Goal: Task Accomplishment & Management: Use online tool/utility

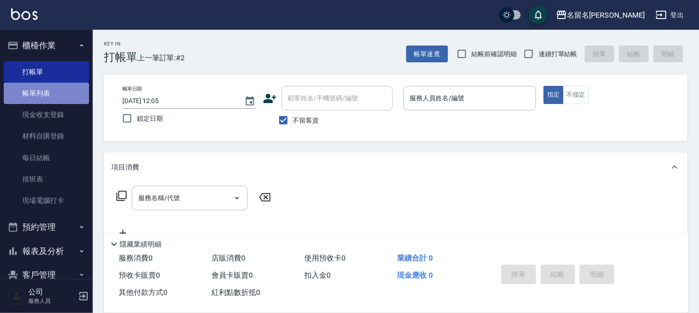
click at [54, 97] on link "帳單列表" at bounding box center [46, 93] width 85 height 21
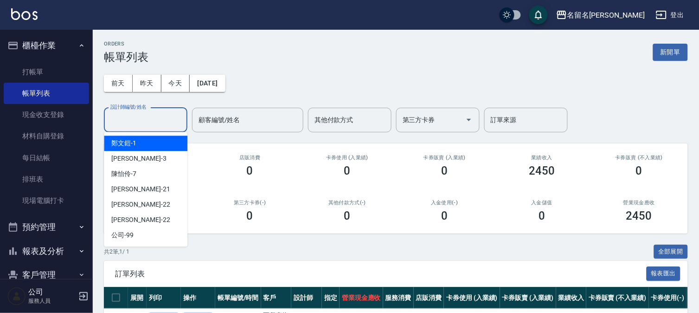
click at [142, 119] on input "設計師編號/姓名" at bounding box center [145, 120] width 75 height 16
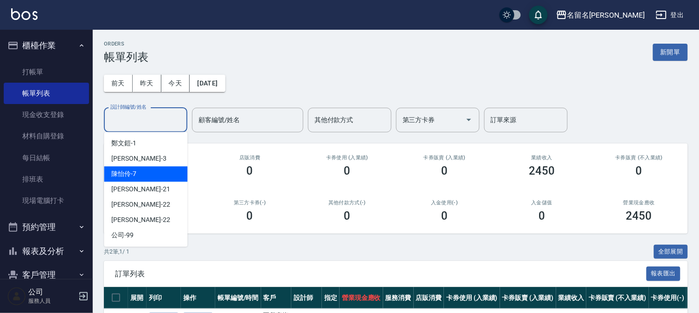
click at [145, 180] on div "陳怡伶 -7" at bounding box center [146, 173] width 84 height 15
type input "陳怡伶-7"
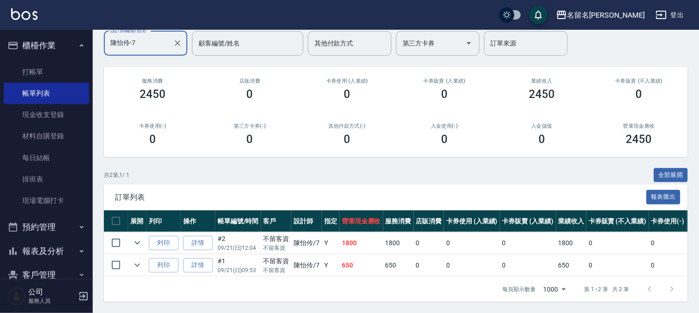
scroll to position [84, 0]
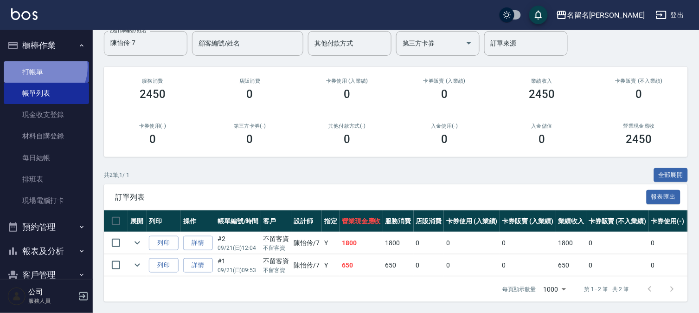
click at [39, 66] on link "打帳單" at bounding box center [46, 71] width 85 height 21
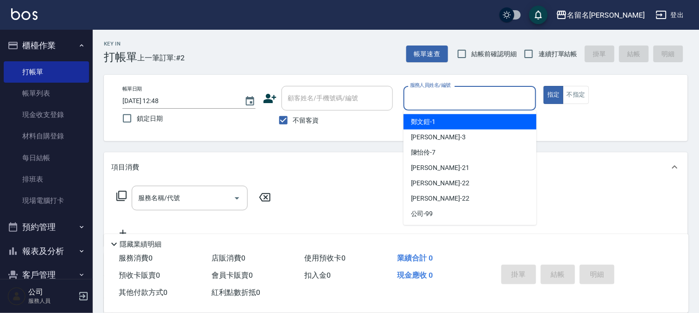
click at [465, 99] on input "服務人員姓名/編號" at bounding box center [470, 98] width 125 height 16
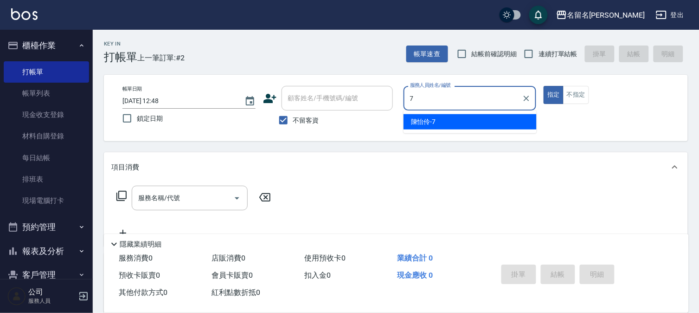
type input "陳怡伶-7"
type button "true"
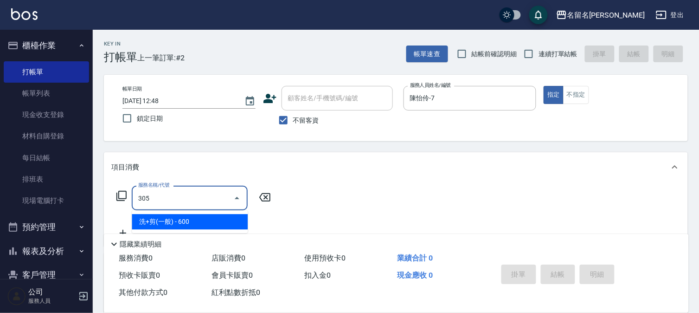
type input "洗+剪(一般)(305)"
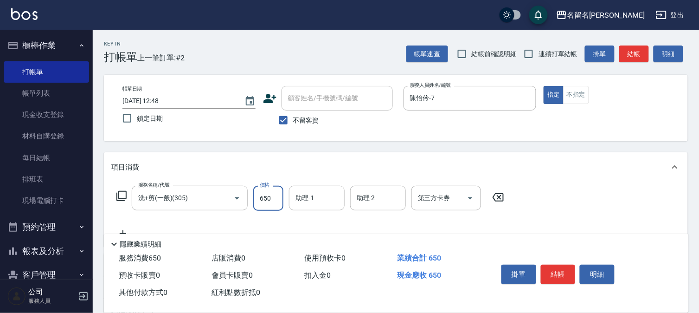
type input "650"
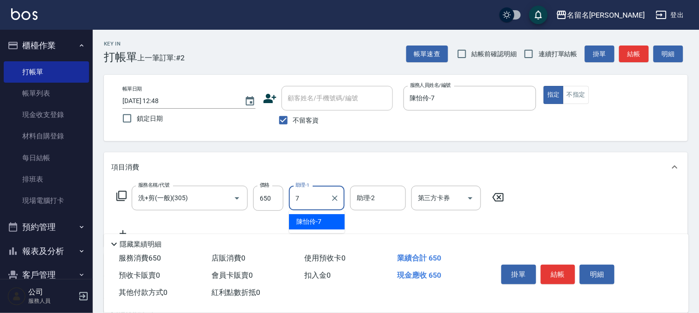
type input "陳怡伶-7"
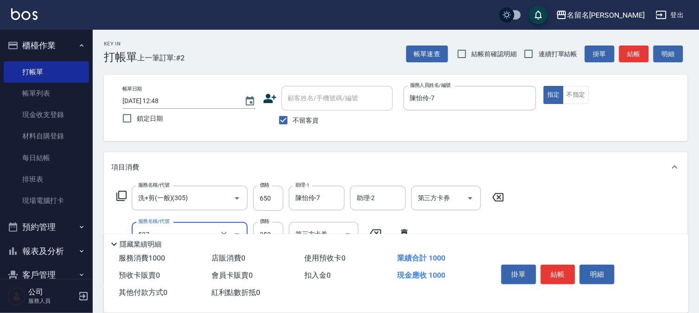
type input "頭皮養護A(527)"
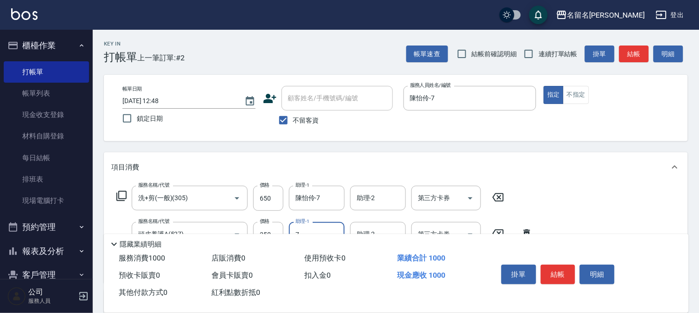
type input "陳怡伶-7"
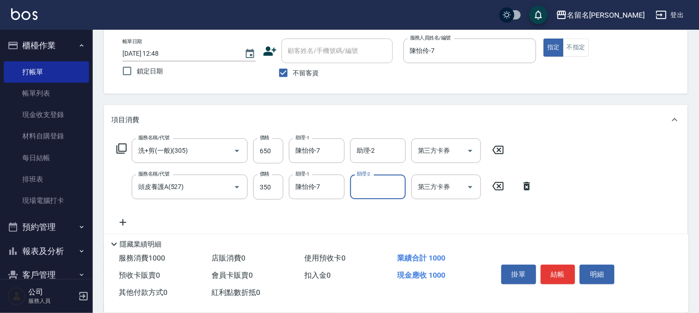
scroll to position [154, 0]
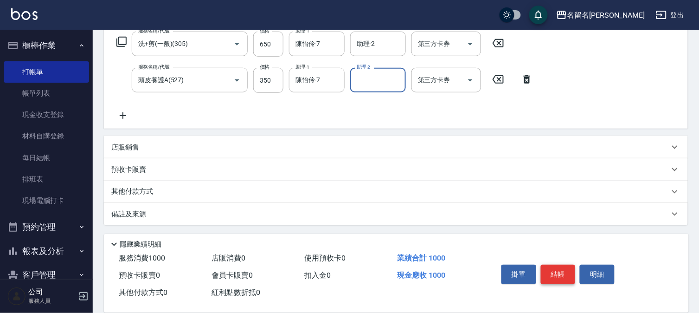
click at [553, 267] on button "結帳" at bounding box center [558, 274] width 35 height 19
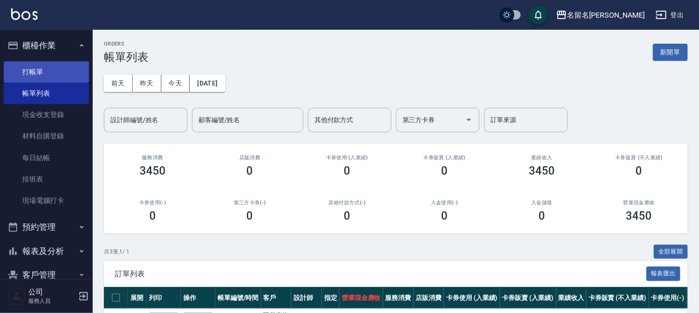
click at [46, 71] on link "打帳單" at bounding box center [46, 71] width 85 height 21
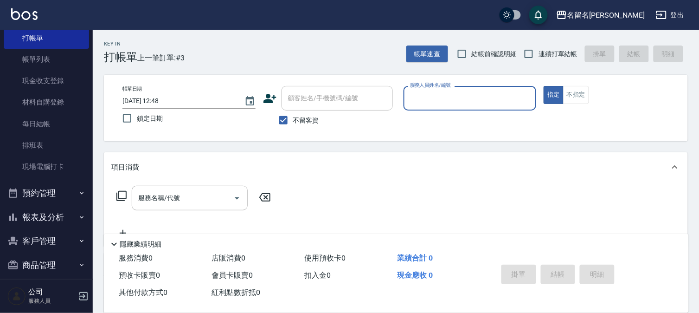
scroll to position [42, 0]
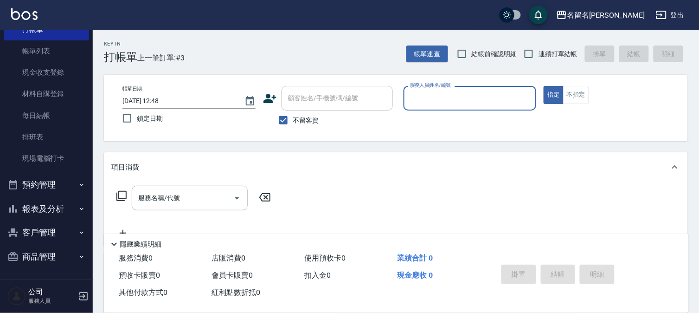
click at [46, 207] on button "報表及分析" at bounding box center [46, 209] width 85 height 24
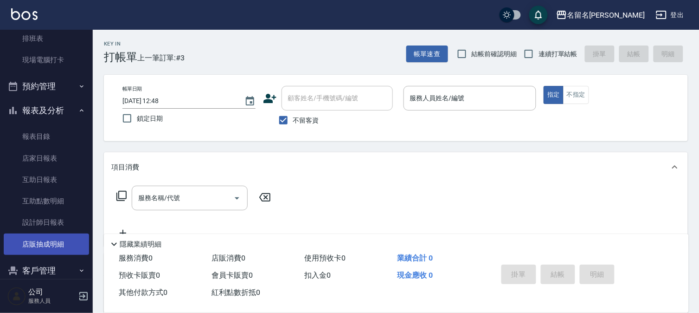
scroll to position [145, 0]
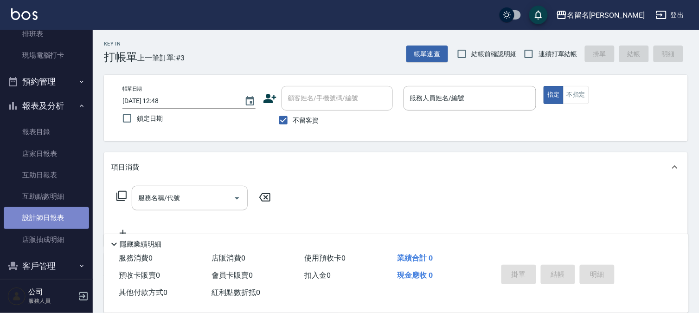
click at [55, 212] on link "設計師日報表" at bounding box center [46, 217] width 85 height 21
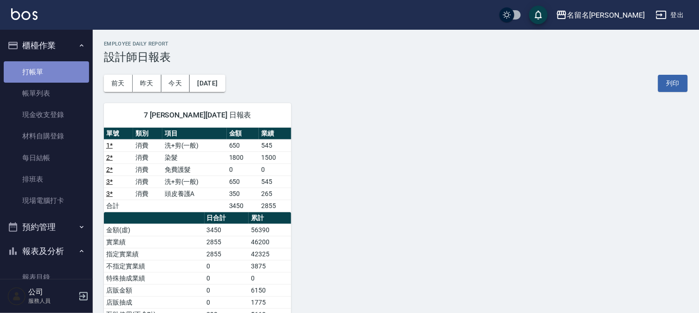
click at [58, 67] on link "打帳單" at bounding box center [46, 71] width 85 height 21
